Goal: Transaction & Acquisition: Purchase product/service

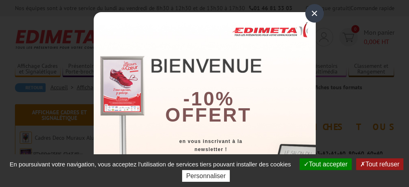
click at [314, 16] on div "×" at bounding box center [315, 13] width 19 height 19
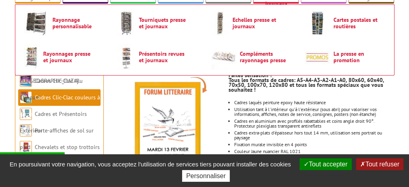
scroll to position [147, 0]
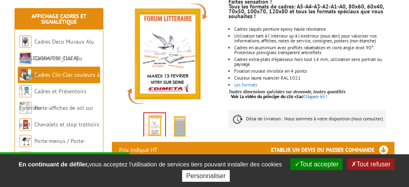
click at [183, 123] on img at bounding box center [179, 126] width 19 height 25
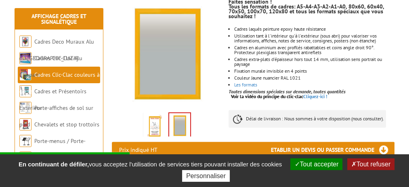
scroll to position [221, 0]
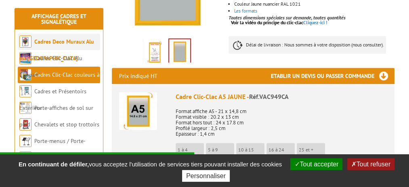
click at [84, 42] on link "Cadres Deco Muraux Alu ou [GEOGRAPHIC_DATA]" at bounding box center [56, 50] width 75 height 24
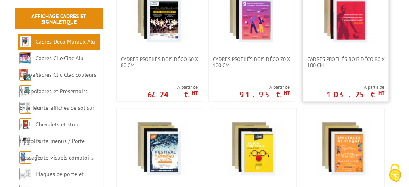
scroll to position [442, 0]
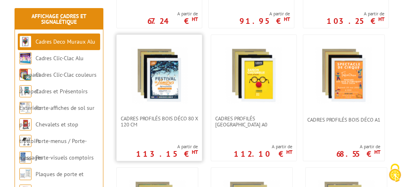
click at [150, 103] on img at bounding box center [159, 75] width 57 height 57
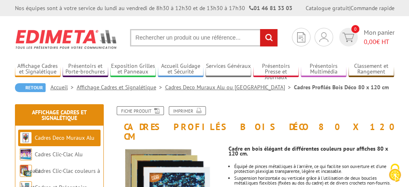
scroll to position [74, 0]
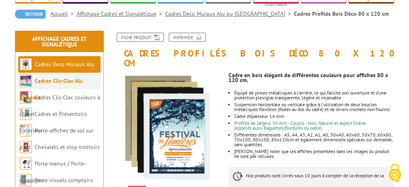
click at [79, 90] on link "Cadres Clic-Clac Alu Clippant" at bounding box center [51, 89] width 63 height 24
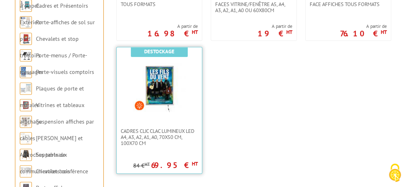
scroll to position [616, 0]
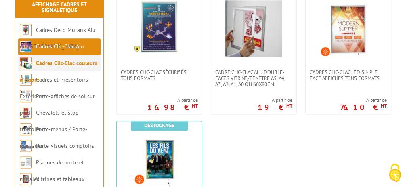
click at [74, 60] on link "Cadres Clic-Clac couleurs à clapet" at bounding box center [59, 71] width 78 height 24
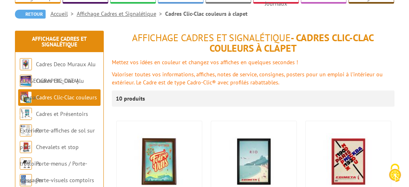
scroll to position [147, 0]
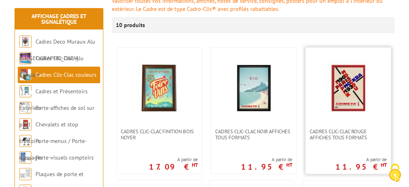
click at [346, 129] on link at bounding box center [348, 88] width 85 height 81
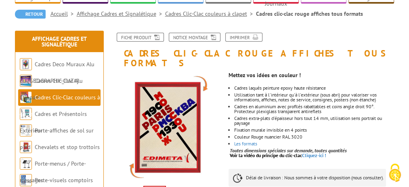
scroll to position [147, 0]
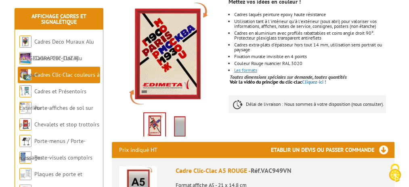
click at [255, 73] on link "Les formats" at bounding box center [245, 70] width 23 height 6
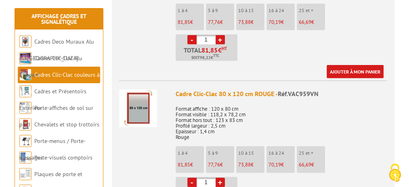
scroll to position [1696, 0]
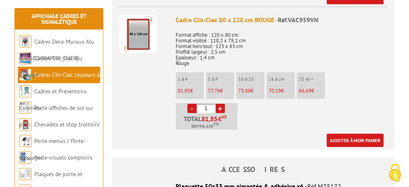
click at [186, 77] on p "1 à 4" at bounding box center [191, 79] width 26 height 6
click at [223, 88] on p "77,76 €" at bounding box center [221, 91] width 26 height 6
click at [187, 88] on span "81,85" at bounding box center [184, 90] width 13 height 7
click at [221, 104] on link "+" at bounding box center [220, 108] width 9 height 9
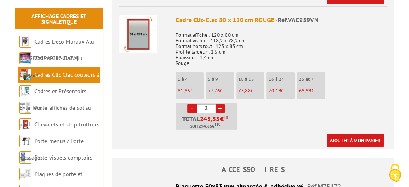
click at [221, 104] on link "+" at bounding box center [220, 108] width 9 height 9
click at [191, 104] on link "-" at bounding box center [192, 108] width 9 height 9
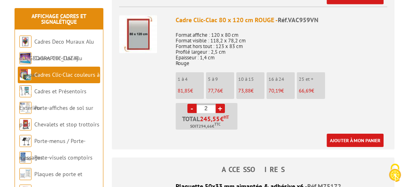
click at [191, 104] on link "-" at bounding box center [192, 108] width 9 height 9
type input "1"
click at [191, 104] on link "-" at bounding box center [192, 108] width 9 height 9
click at [145, 42] on img at bounding box center [138, 34] width 38 height 38
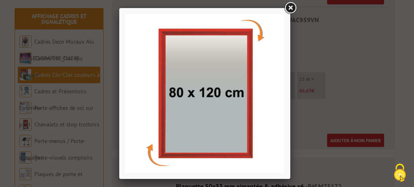
click at [260, 39] on img at bounding box center [204, 93] width 159 height 159
click at [294, 8] on link at bounding box center [290, 8] width 15 height 15
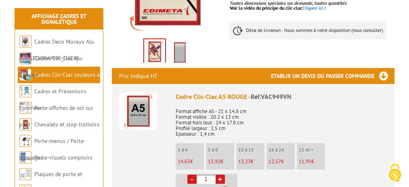
scroll to position [147, 0]
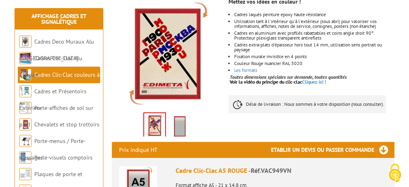
click at [177, 122] on img at bounding box center [179, 126] width 19 height 25
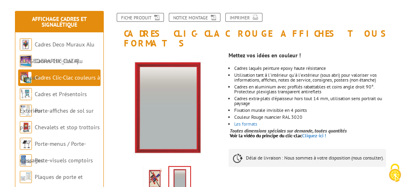
scroll to position [0, 0]
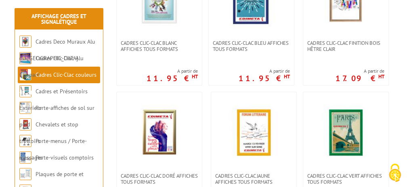
scroll to position [442, 0]
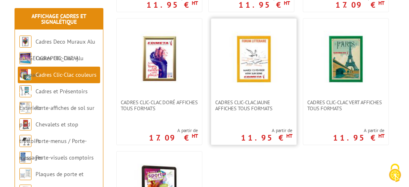
click at [268, 87] on img at bounding box center [254, 59] width 57 height 57
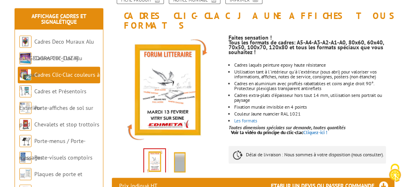
scroll to position [196, 0]
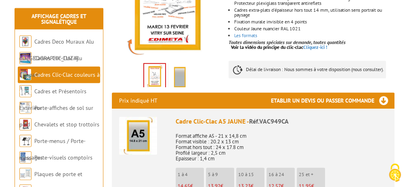
click at [276, 78] on p "Délai de livraison : Nous sommes à votre disposition (nous consulter)." at bounding box center [308, 70] width 158 height 18
click at [322, 76] on p "Délai de livraison : Nous sommes à votre disposition (nous consulter)." at bounding box center [308, 70] width 158 height 18
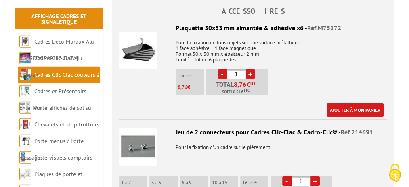
scroll to position [1834, 0]
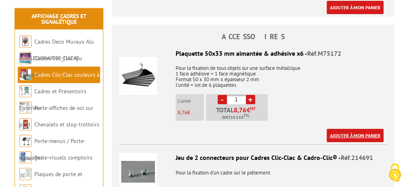
click at [352, 142] on link "Ajouter à mon panier" at bounding box center [355, 135] width 57 height 13
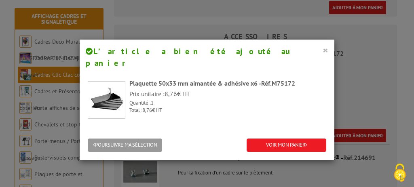
click at [324, 50] on button "×" at bounding box center [326, 50] width 6 height 11
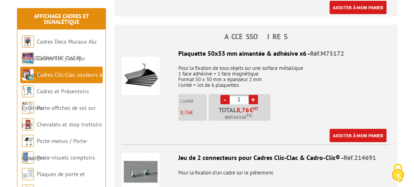
scroll to position [1760, 0]
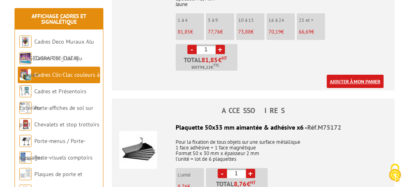
click at [327, 88] on link "Ajouter à mon panier" at bounding box center [355, 81] width 57 height 13
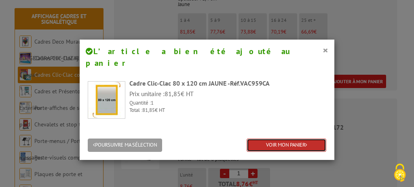
click at [288, 139] on link "VOIR MON PANIER" at bounding box center [287, 145] width 80 height 13
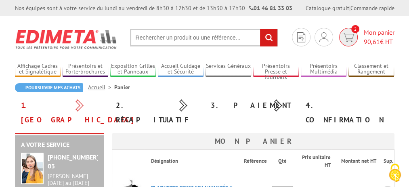
click at [372, 45] on span "90,61 € HT" at bounding box center [379, 41] width 31 height 9
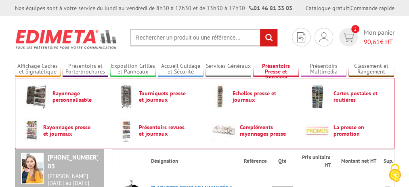
scroll to position [74, 0]
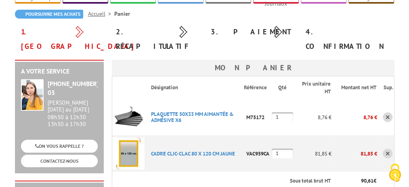
click at [388, 112] on link at bounding box center [388, 117] width 10 height 10
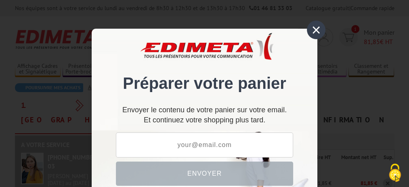
click at [315, 33] on div "×" at bounding box center [316, 30] width 19 height 19
